Goal: Task Accomplishment & Management: Manage account settings

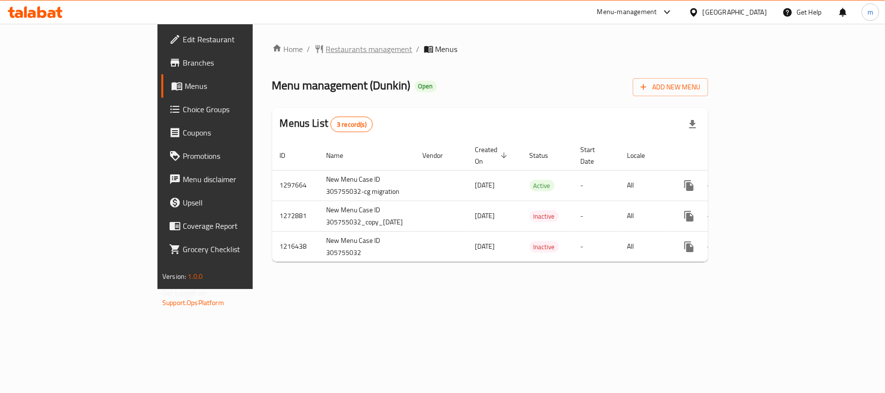
click at [326, 47] on span "Restaurants management" at bounding box center [369, 49] width 87 height 12
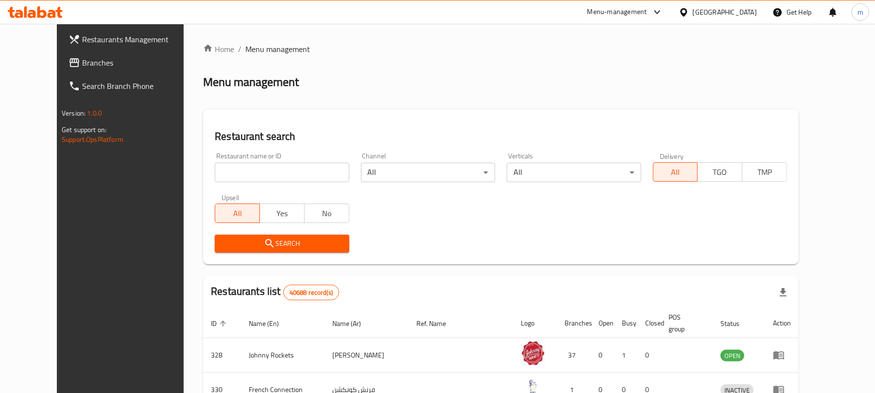
click at [253, 176] on input "search" at bounding box center [282, 172] width 134 height 19
paste input "10501"
type input "10501"
click at [270, 249] on span "Search" at bounding box center [282, 244] width 119 height 12
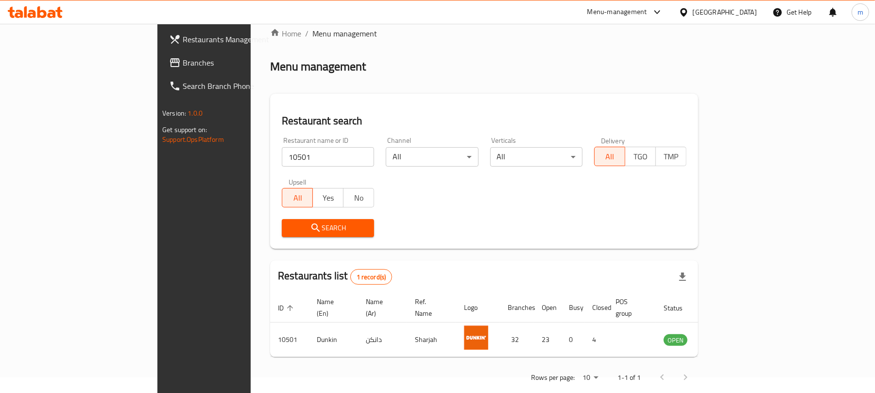
scroll to position [22, 0]
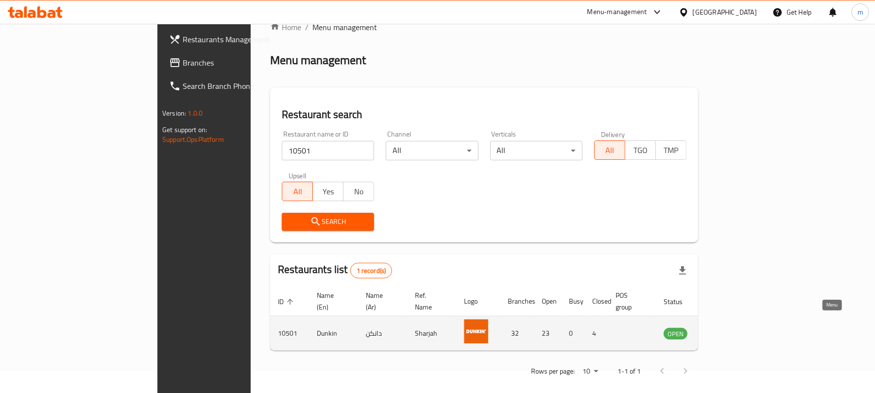
click at [726, 330] on icon "enhanced table" at bounding box center [720, 334] width 11 height 8
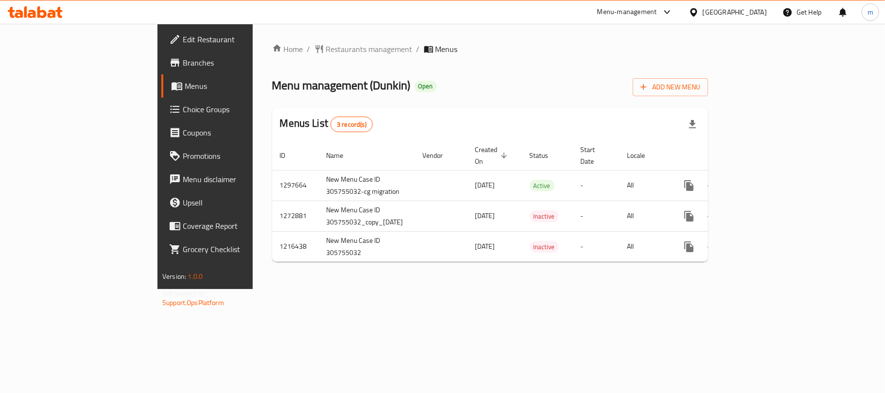
click at [52, 11] on icon at bounding box center [52, 14] width 8 height 8
